Goal: Information Seeking & Learning: Learn about a topic

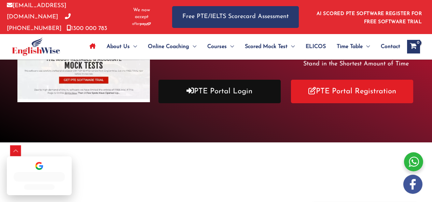
click at [218, 91] on link "PTE Portal Login" at bounding box center [219, 92] width 122 height 24
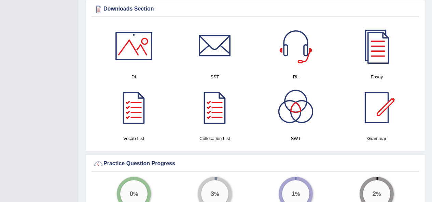
scroll to position [341, 0]
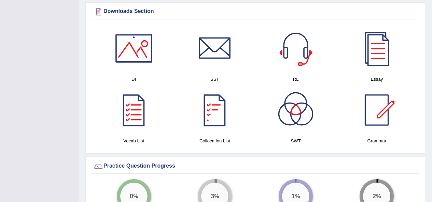
click at [219, 121] on div at bounding box center [215, 110] width 48 height 48
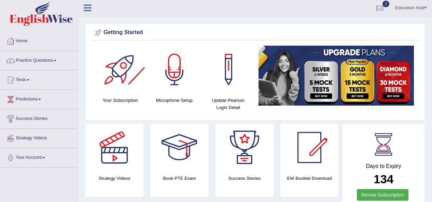
scroll to position [0, 0]
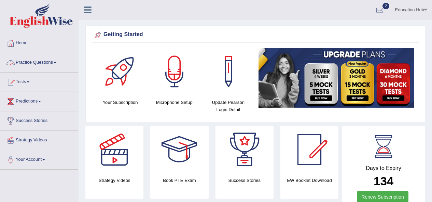
click at [27, 66] on link "Practice Questions" at bounding box center [39, 61] width 78 height 17
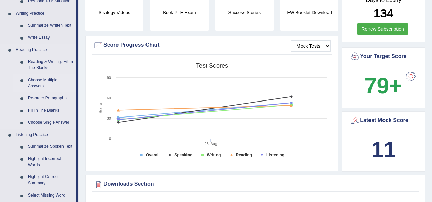
scroll to position [171, 0]
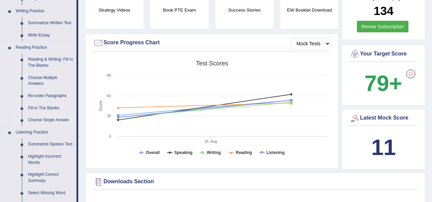
click at [42, 121] on link "Choose Single Answer" at bounding box center [51, 120] width 52 height 12
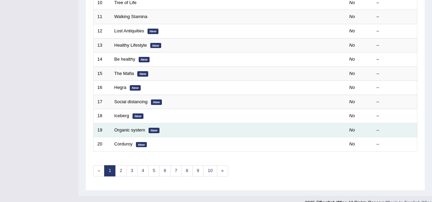
scroll to position [239, 0]
click at [138, 128] on link "Organic system" at bounding box center [129, 129] width 31 height 5
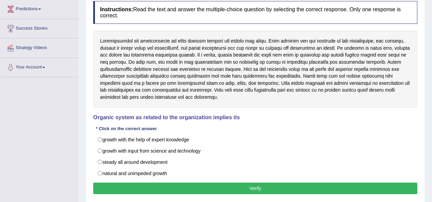
scroll to position [102, 0]
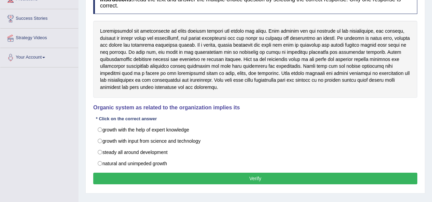
drag, startPoint x: 90, startPoint y: 108, endPoint x: 240, endPoint y: 110, distance: 149.5
click at [240, 110] on div "Practice Reading: Choose Single Answer 19 Organic system Instructions: Read the…" at bounding box center [255, 74] width 340 height 239
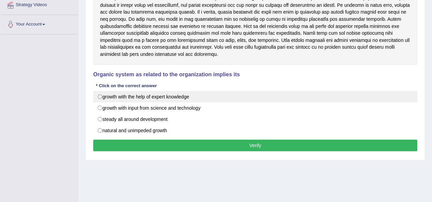
scroll to position [136, 0]
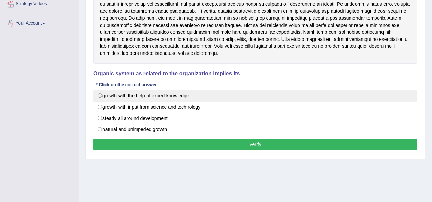
click at [135, 95] on label "growth with the help of expert knowledge" at bounding box center [255, 96] width 324 height 12
radio input "true"
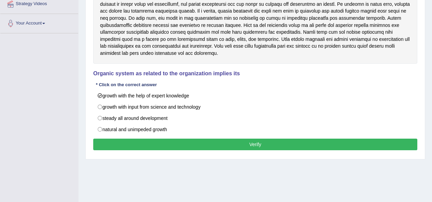
drag, startPoint x: 126, startPoint y: 140, endPoint x: 121, endPoint y: 140, distance: 4.1
click at [121, 140] on button "Verify" at bounding box center [255, 145] width 324 height 12
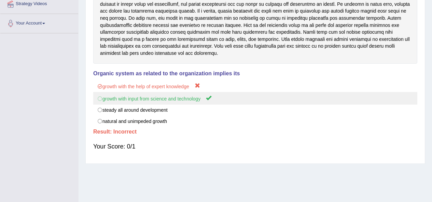
click at [161, 104] on label "growth with input from science and technology" at bounding box center [255, 98] width 324 height 13
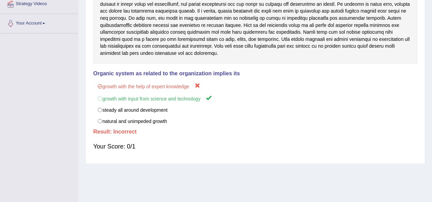
drag, startPoint x: 195, startPoint y: 32, endPoint x: 287, endPoint y: 31, distance: 91.8
click at [287, 31] on div at bounding box center [255, 25] width 324 height 77
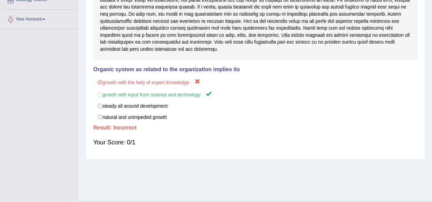
scroll to position [122, 0]
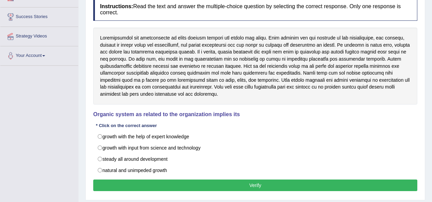
scroll to position [107, 0]
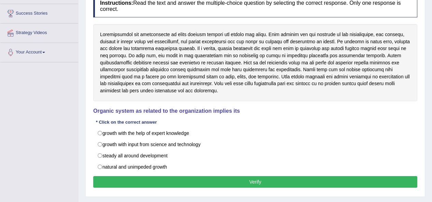
click at [240, 119] on div "Instructions: Read the text and answer the multiple-choice question by selectin…" at bounding box center [254, 92] width 327 height 202
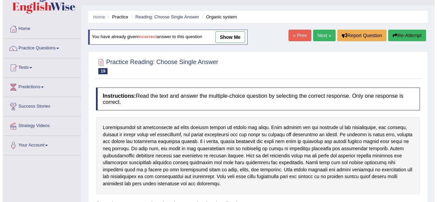
scroll to position [5, 0]
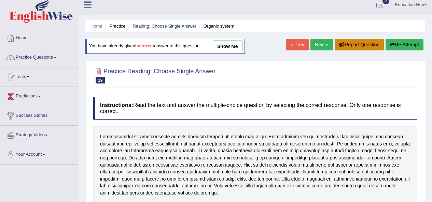
click at [356, 49] on button "Report Question" at bounding box center [358, 45] width 49 height 12
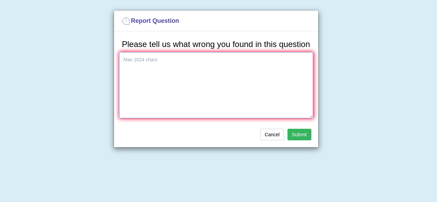
click at [192, 83] on textarea at bounding box center [216, 85] width 194 height 66
click at [256, 64] on textarea "the answer should be A: expert knowledge" at bounding box center [216, 85] width 194 height 66
paste textarea "Explanation: The passage discusses how organic systems in organizations involve…"
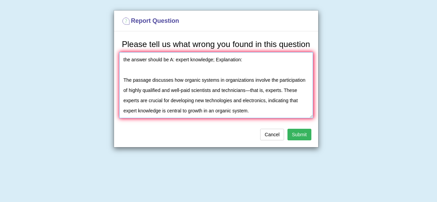
scroll to position [47, 0]
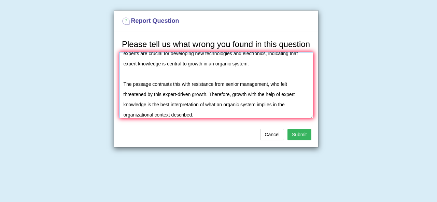
type textarea "the answer should be A: expert knowledge; Explanation: The passage discusses ho…"
click at [293, 132] on button "Submit" at bounding box center [299, 135] width 24 height 12
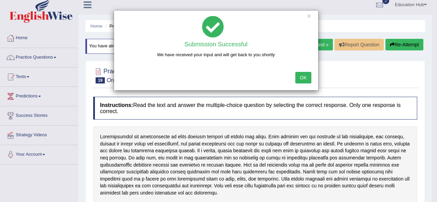
click at [305, 76] on button "OK" at bounding box center [303, 78] width 16 height 12
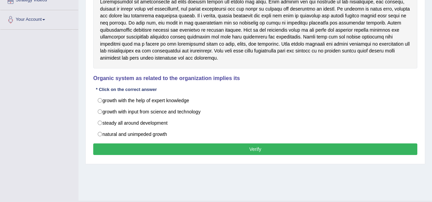
scroll to position [156, 0]
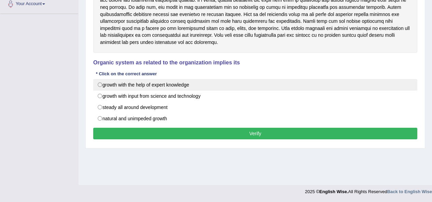
click at [135, 87] on label "growth with the help of expert knowledge" at bounding box center [255, 85] width 324 height 12
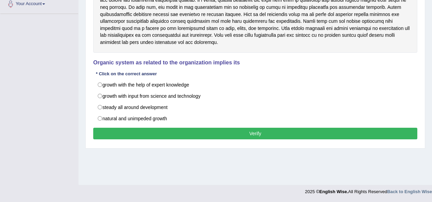
radio input "true"
click at [197, 132] on button "Verify" at bounding box center [255, 134] width 324 height 12
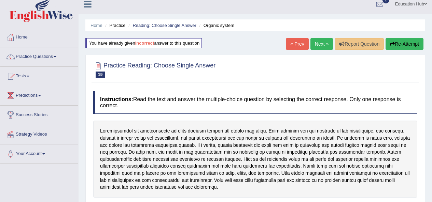
scroll to position [0, 0]
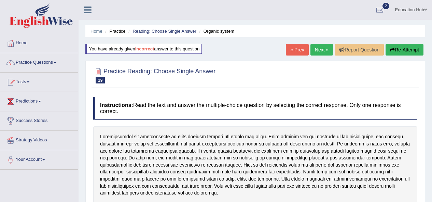
click at [320, 52] on link "Next »" at bounding box center [321, 50] width 23 height 12
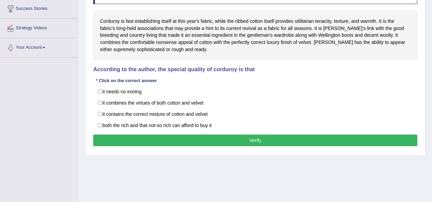
scroll to position [102, 0]
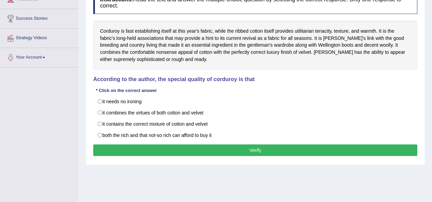
click at [64, 111] on div "Toggle navigation Home Practice Questions Speaking Practice Read Aloud Repeat S…" at bounding box center [216, 75] width 432 height 355
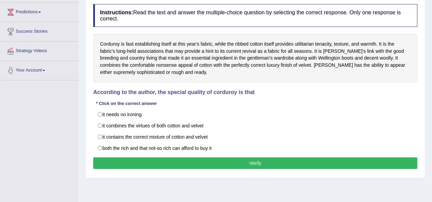
scroll to position [88, 0]
